Goal: Task Accomplishment & Management: Complete application form

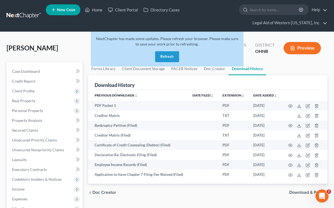
click at [168, 57] on button "Refresh" at bounding box center [167, 56] width 24 height 11
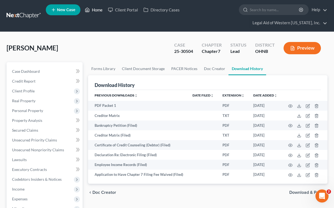
click at [99, 10] on link "Home" at bounding box center [93, 10] width 23 height 10
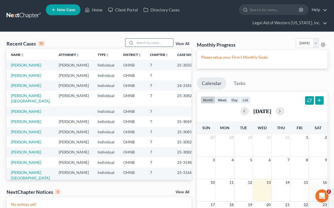
click at [142, 42] on input "search" at bounding box center [154, 43] width 38 height 8
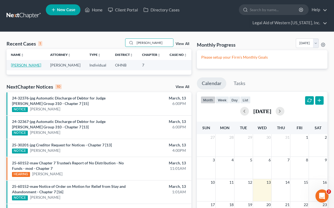
type input "[PERSON_NAME]"
click at [28, 66] on link "[PERSON_NAME]" at bounding box center [26, 65] width 30 height 5
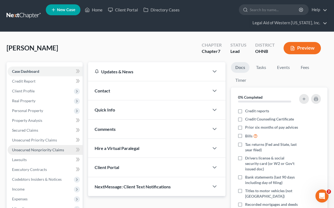
click at [45, 150] on span "Unsecured Nonpriority Claims" at bounding box center [38, 149] width 52 height 5
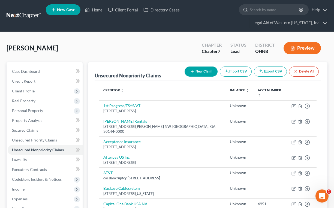
click at [154, 44] on div "Sawyer, Sherrell Upgraded Chapter Chapter 7 Status Lead District OHNB Preview" at bounding box center [167, 50] width 321 height 24
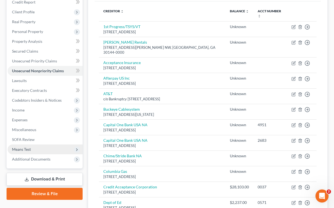
scroll to position [82, 0]
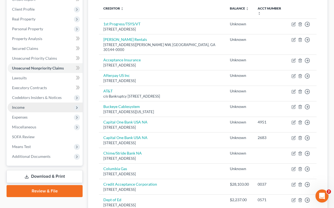
click at [33, 105] on span "Income" at bounding box center [45, 107] width 75 height 10
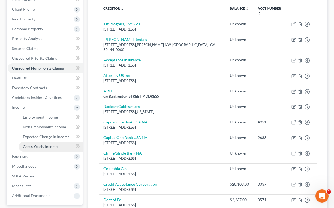
click at [39, 146] on span "Gross Yearly Income" at bounding box center [40, 146] width 35 height 5
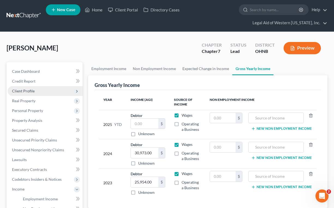
click at [39, 90] on span "Client Profile" at bounding box center [45, 91] width 75 height 10
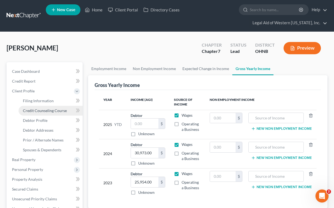
click at [46, 113] on link "Credit Counseling Course" at bounding box center [51, 111] width 64 height 10
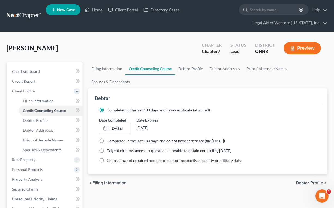
click at [263, 84] on ul "Filing Information Credit Counseling Course Debtor Profile Debtor Addresses Pri…" at bounding box center [207, 75] width 239 height 26
click at [122, 130] on link "12/26/2024" at bounding box center [114, 128] width 31 height 10
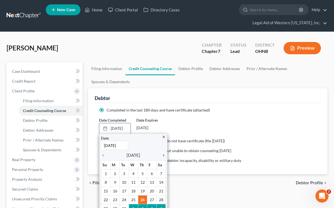
click at [163, 155] on icon "chevron_right" at bounding box center [162, 155] width 7 height 4
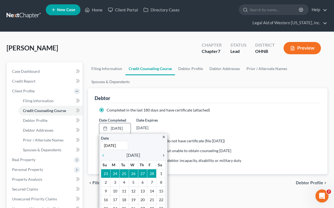
click at [163, 155] on icon "chevron_right" at bounding box center [162, 155] width 7 height 4
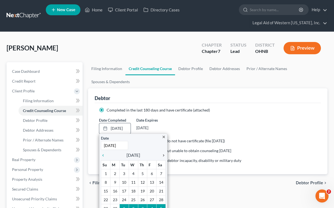
click at [163, 155] on icon "chevron_right" at bounding box center [162, 155] width 7 height 4
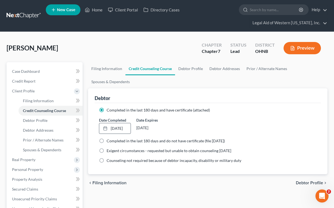
click at [303, 183] on span "Debtor Profile" at bounding box center [309, 183] width 27 height 4
select select "0"
select select "7"
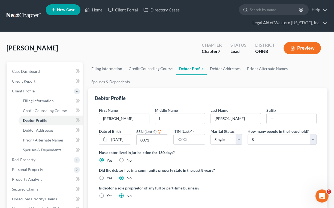
radio input "true"
click at [222, 20] on ul "New Case Home Client Portal Directory Cases - No Result - See all results Or Pr…" at bounding box center [186, 16] width 281 height 26
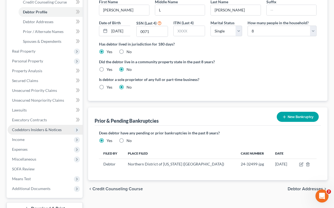
scroll to position [109, 0]
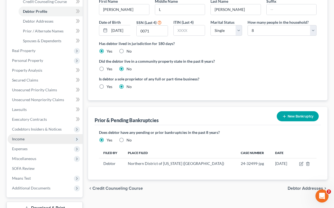
click at [43, 143] on span "Income" at bounding box center [45, 139] width 75 height 10
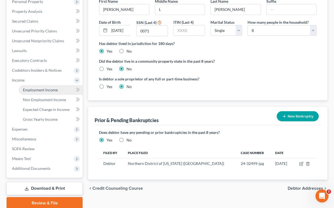
click at [46, 88] on span "Employment Income" at bounding box center [40, 89] width 35 height 5
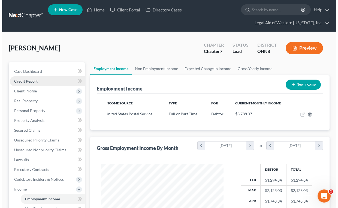
scroll to position [98, 133]
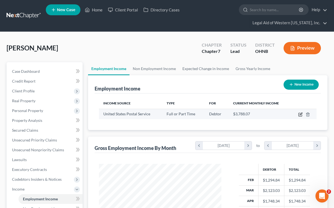
click at [299, 114] on icon "button" at bounding box center [300, 114] width 4 height 4
select select "0"
select select "2"
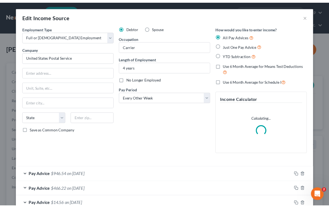
scroll to position [98, 135]
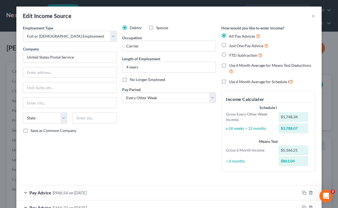
drag, startPoint x: 174, startPoint y: 130, endPoint x: 170, endPoint y: 130, distance: 3.6
click at [174, 130] on div "Debtor Spouse Occupation Carrier Length of Employment 4 years No Longer Employe…" at bounding box center [168, 100] width 99 height 151
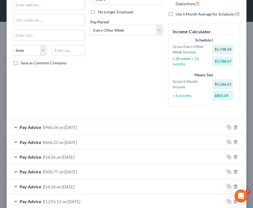
scroll to position [82, 0]
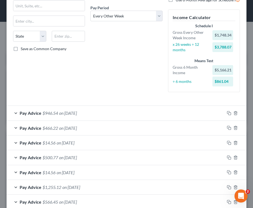
click at [28, 115] on span "Pay Advice" at bounding box center [31, 112] width 22 height 5
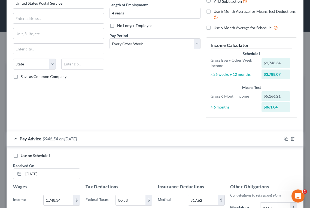
scroll to position [27, 0]
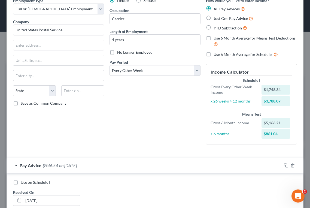
click at [16, 165] on div "Pay Advice $946.54 on 04/11/2025" at bounding box center [144, 165] width 275 height 14
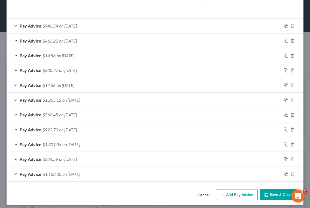
scroll to position [170, 0]
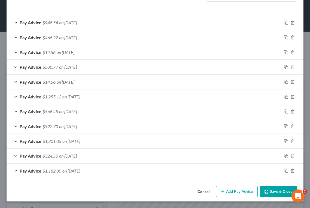
click at [224, 189] on button "Add Pay Advice" at bounding box center [237, 191] width 42 height 11
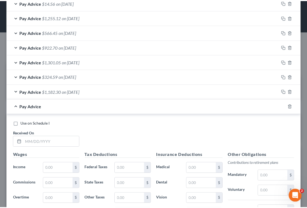
scroll to position [252, 0]
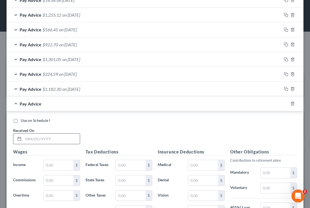
click at [44, 138] on input "text" at bounding box center [51, 138] width 56 height 10
type input "07/03/2025"
click at [115, 135] on div "Use on Schedule I Received On * 07/03/2025" at bounding box center [154, 133] width 289 height 31
drag, startPoint x: 3, startPoint y: 136, endPoint x: 7, endPoint y: 136, distance: 4.6
click at [22, 136] on div "Edit Income Source × Employment Type * Select Full or Part Time Employment Self…" at bounding box center [155, 104] width 310 height 208
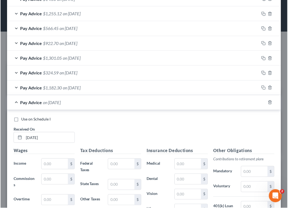
scroll to position [0, 0]
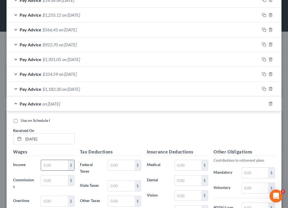
click at [43, 165] on input "text" at bounding box center [54, 165] width 26 height 10
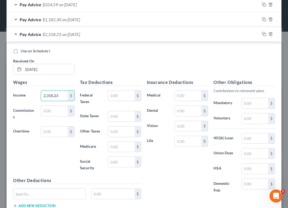
scroll to position [333, 0]
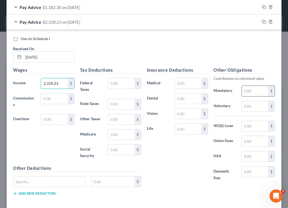
type input "2,318.23"
click at [246, 92] on input "text" at bounding box center [255, 91] width 26 height 10
type input "49.61"
click at [123, 150] on input "text" at bounding box center [121, 149] width 26 height 10
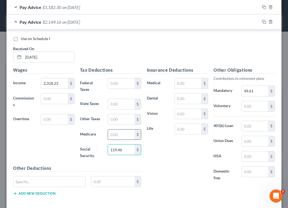
type input "119.46"
click at [115, 135] on input "text" at bounding box center [121, 134] width 26 height 10
type input "27.94"
click at [178, 83] on input "text" at bounding box center [188, 83] width 26 height 10
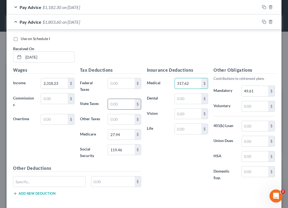
type input "317.62"
click at [118, 102] on input "text" at bounding box center [121, 104] width 26 height 10
type input "44.50"
click at [124, 117] on input "text" at bounding box center [121, 119] width 26 height 10
type input "48.17"
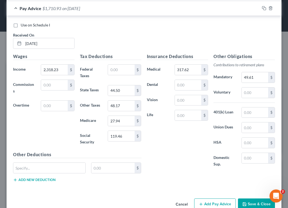
scroll to position [360, 0]
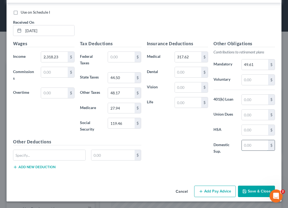
click at [242, 146] on input "text" at bounding box center [255, 145] width 26 height 10
type input "25.54"
click at [38, 154] on input "text" at bounding box center [49, 155] width 72 height 10
type input "Child support 2"
type input "9.06"
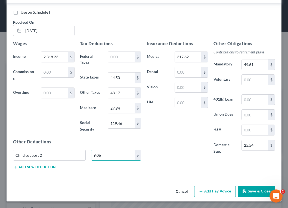
click at [26, 166] on button "Add new deduction" at bounding box center [34, 167] width 42 height 4
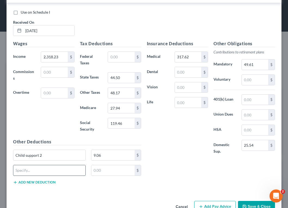
click at [27, 169] on input "text" at bounding box center [49, 170] width 72 height 10
type input "Optional Insurance C 5"
type input "1.00"
click at [242, 115] on input "text" at bounding box center [255, 114] width 26 height 10
type input "39.04"
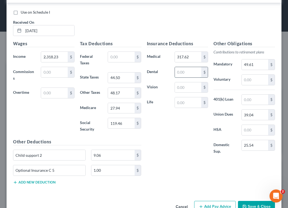
click at [183, 72] on input "text" at bounding box center [188, 72] width 26 height 10
type input "56.84"
click at [185, 87] on input "text" at bounding box center [188, 87] width 26 height 10
type input "16.97"
